Goal: Information Seeking & Learning: Find contact information

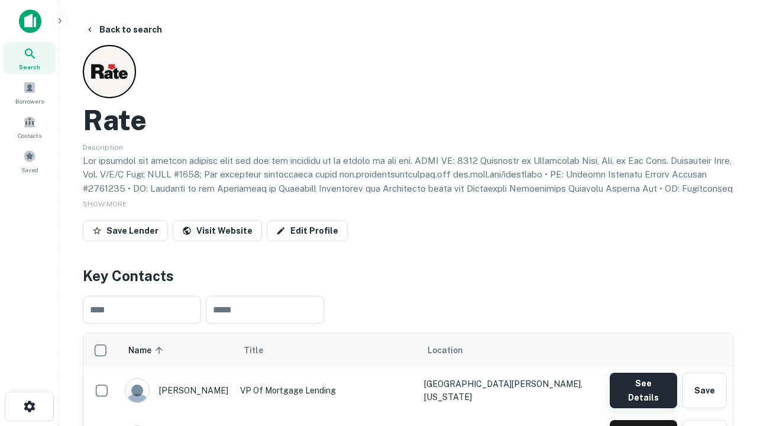
click at [643, 384] on button "See Details" at bounding box center [643, 390] width 67 height 35
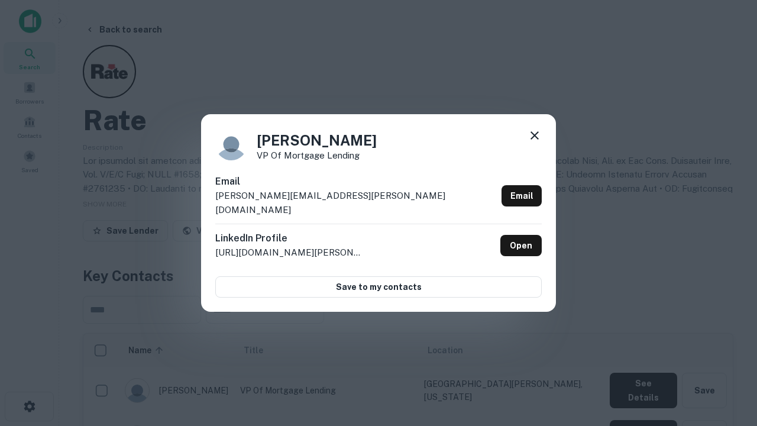
click at [535, 143] on icon at bounding box center [534, 135] width 14 height 14
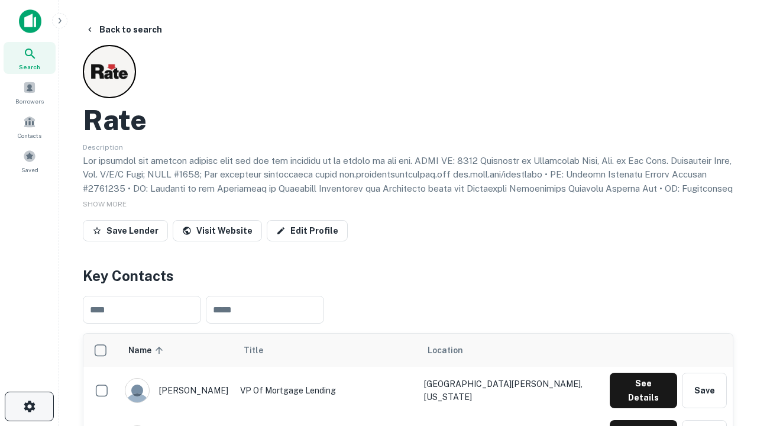
click at [29, 406] on icon "button" at bounding box center [29, 406] width 14 height 14
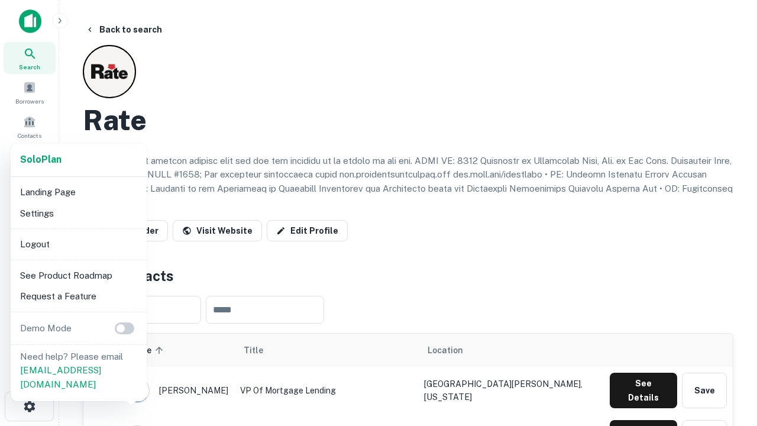
click at [78, 244] on li "Logout" at bounding box center [78, 244] width 127 height 21
